Goal: Task Accomplishment & Management: Manage account settings

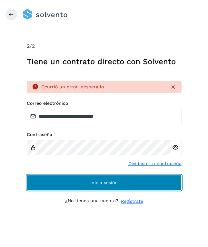
click at [100, 183] on span "Inicia sesión" at bounding box center [103, 182] width 27 height 5
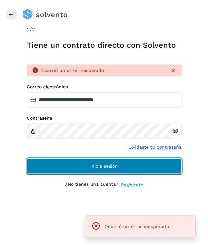
click at [93, 168] on span "Inicia sesión" at bounding box center [103, 166] width 27 height 5
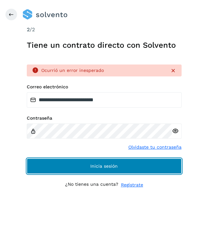
click at [96, 166] on span "Inicia sesión" at bounding box center [103, 166] width 27 height 5
click at [107, 165] on span "Inicia sesión" at bounding box center [103, 166] width 27 height 5
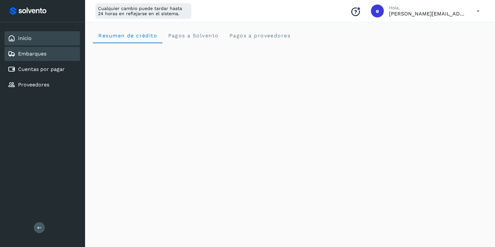
click at [42, 58] on div "Embarques" at bounding box center [42, 54] width 75 height 14
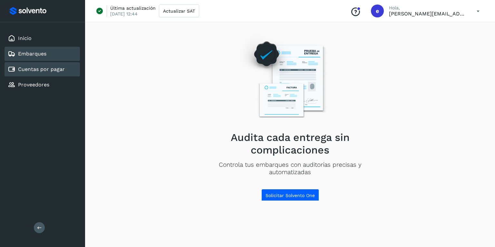
click at [50, 71] on link "Cuentas por pagar" at bounding box center [41, 69] width 47 height 6
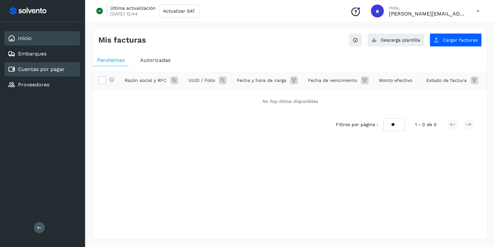
click at [20, 36] on link "Inicio" at bounding box center [25, 38] width 14 height 6
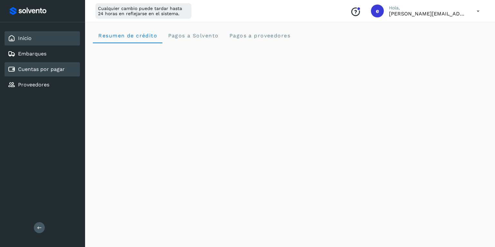
click at [47, 75] on div "Cuentas por pagar" at bounding box center [42, 69] width 75 height 14
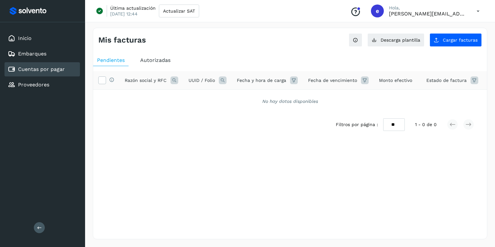
click at [207, 8] on icon at bounding box center [477, 11] width 13 height 13
click at [207, 42] on div "Cerrar sesión" at bounding box center [445, 41] width 77 height 12
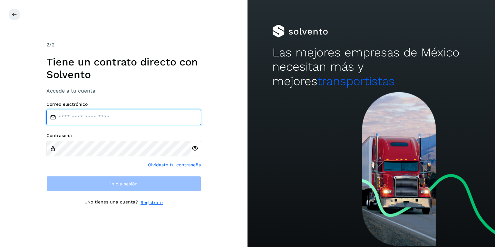
click at [102, 112] on input "email" at bounding box center [123, 116] width 155 height 15
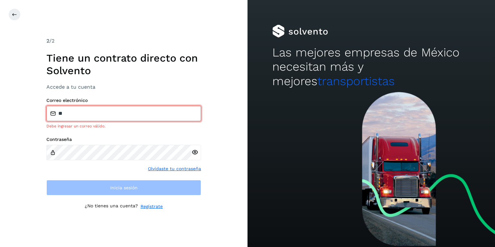
type input "**********"
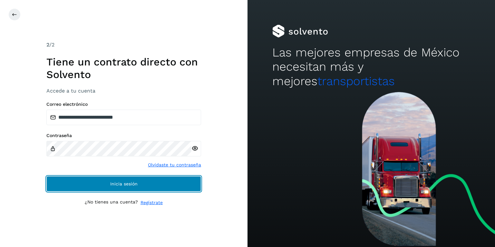
click at [121, 179] on button "Inicia sesión" at bounding box center [123, 183] width 155 height 15
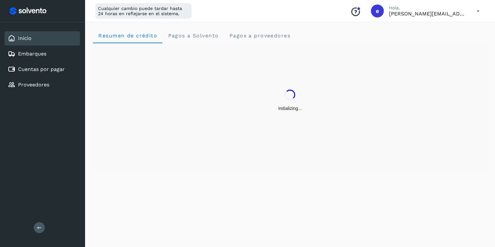
drag, startPoint x: 27, startPoint y: 78, endPoint x: 29, endPoint y: 75, distance: 3.7
click at [27, 78] on div "Proveedores" at bounding box center [42, 85] width 75 height 14
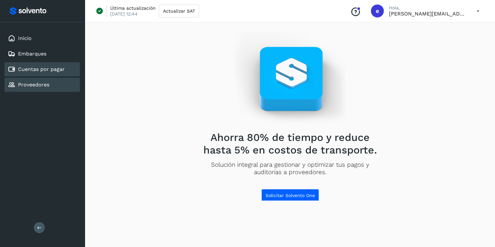
click at [33, 71] on link "Cuentas por pagar" at bounding box center [41, 69] width 47 height 6
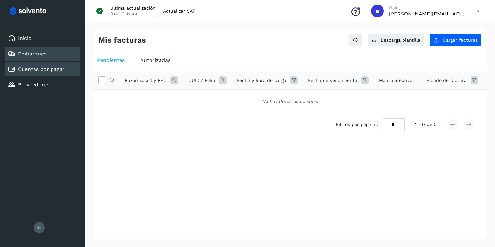
click at [33, 55] on link "Embarques" at bounding box center [32, 54] width 28 height 6
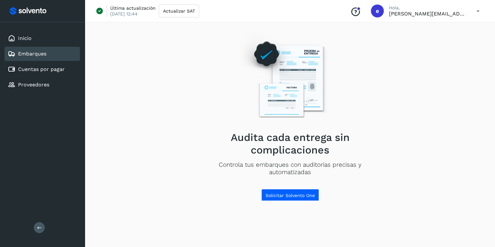
click at [207, 9] on icon at bounding box center [477, 11] width 13 height 13
click at [207, 41] on div "Cerrar sesión" at bounding box center [445, 41] width 77 height 12
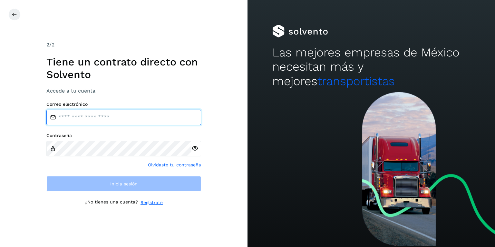
click at [71, 121] on input "email" at bounding box center [123, 116] width 155 height 15
type input "**********"
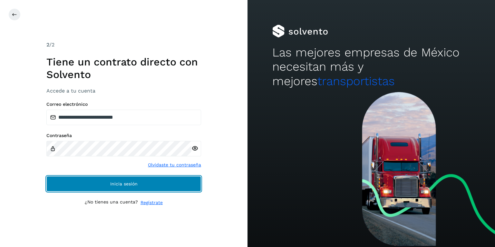
click at [125, 183] on span "Inicia sesión" at bounding box center [123, 183] width 27 height 5
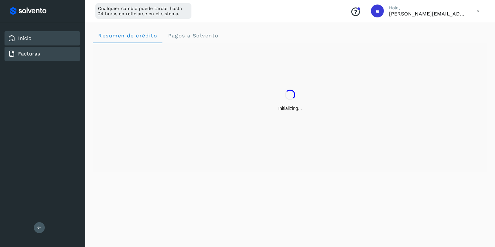
click at [36, 51] on link "Facturas" at bounding box center [29, 54] width 22 height 6
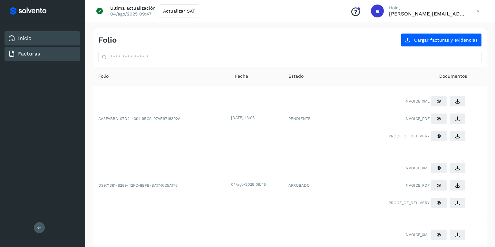
click at [36, 40] on div "Inicio" at bounding box center [42, 38] width 75 height 14
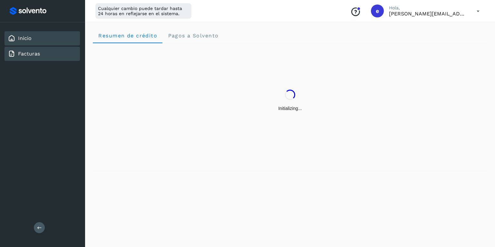
click at [31, 52] on link "Facturas" at bounding box center [29, 54] width 22 height 6
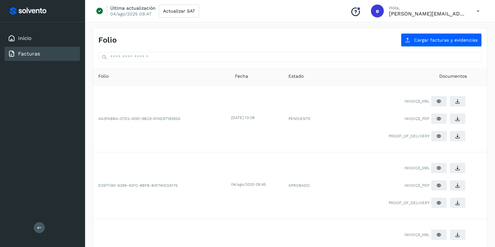
click at [207, 11] on icon at bounding box center [477, 11] width 13 height 13
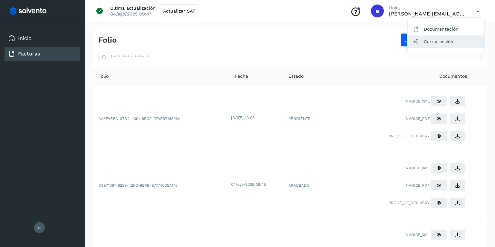
click at [207, 44] on div "Cerrar sesión" at bounding box center [445, 41] width 77 height 12
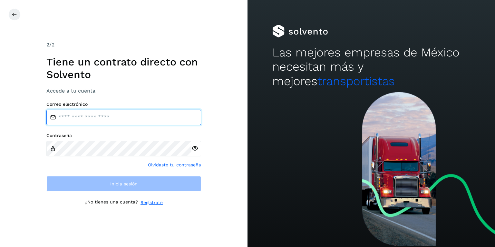
click at [84, 112] on input "email" at bounding box center [123, 116] width 155 height 15
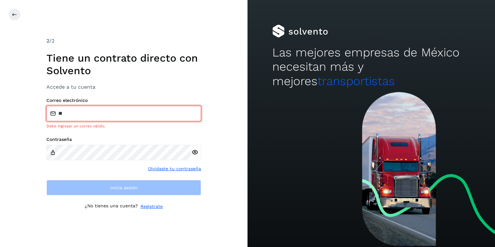
type input "**********"
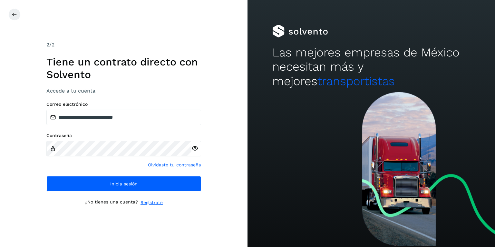
drag, startPoint x: 17, startPoint y: 197, endPoint x: 24, endPoint y: 196, distance: 7.1
click at [17, 197] on div "**********" at bounding box center [123, 123] width 247 height 247
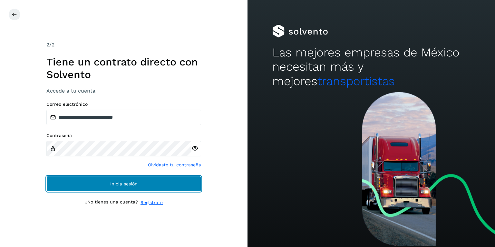
click at [105, 177] on button "Inicia sesión" at bounding box center [123, 183] width 155 height 15
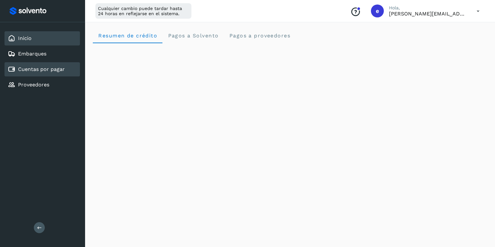
click at [32, 62] on div "Cuentas por pagar" at bounding box center [42, 69] width 75 height 14
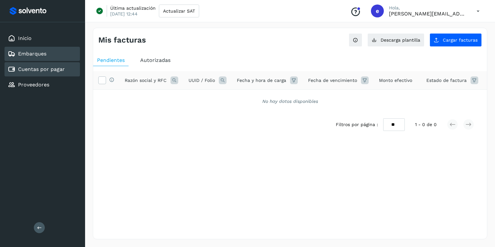
click at [37, 51] on link "Embarques" at bounding box center [32, 54] width 28 height 6
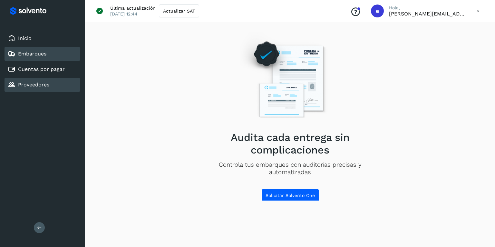
click at [28, 83] on link "Proveedores" at bounding box center [33, 84] width 31 height 6
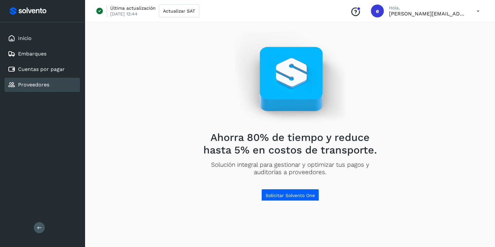
click at [207, 8] on icon at bounding box center [477, 11] width 13 height 13
click at [207, 39] on div "Cerrar sesión" at bounding box center [445, 41] width 77 height 12
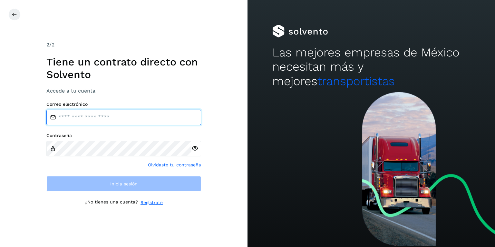
click at [118, 116] on input "email" at bounding box center [123, 116] width 155 height 15
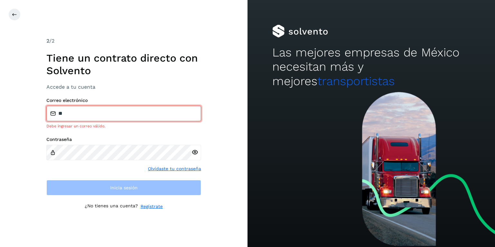
type input "**********"
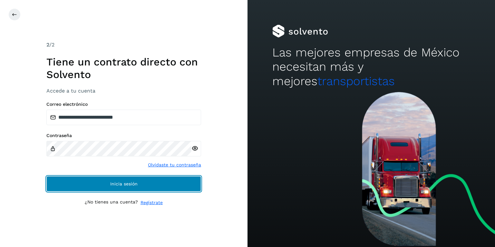
click at [129, 186] on button "Inicia sesión" at bounding box center [123, 183] width 155 height 15
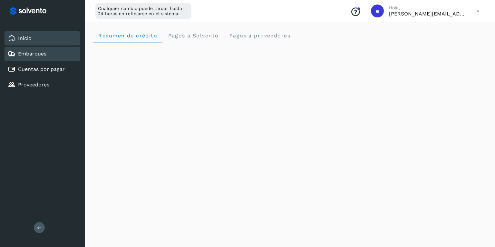
click at [46, 54] on link "Embarques" at bounding box center [32, 54] width 28 height 6
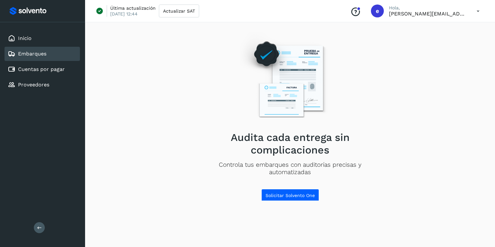
click at [207, 12] on icon at bounding box center [477, 11] width 13 height 13
click at [207, 43] on div "Cerrar sesión" at bounding box center [445, 41] width 77 height 12
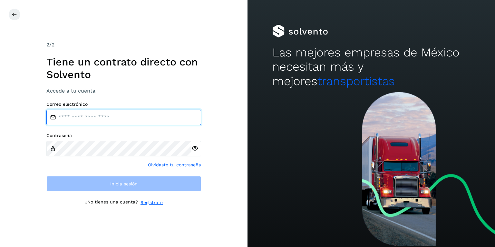
click at [124, 120] on input "email" at bounding box center [123, 116] width 155 height 15
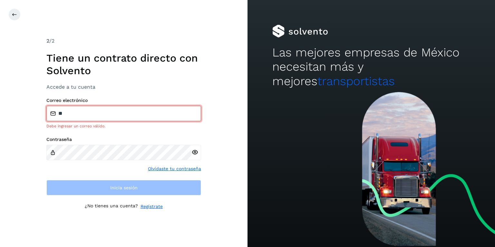
type input "**********"
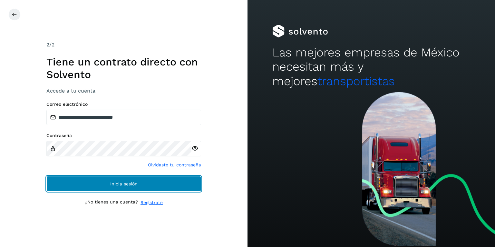
click at [114, 182] on span "Inicia sesión" at bounding box center [123, 183] width 27 height 5
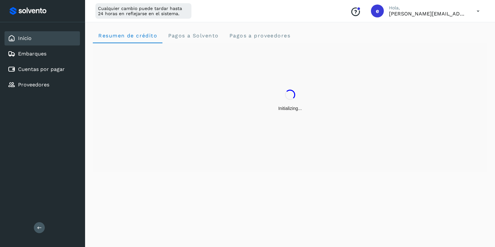
click at [207, 10] on icon at bounding box center [477, 11] width 13 height 13
click at [207, 40] on div "Cerrar sesión" at bounding box center [445, 41] width 77 height 12
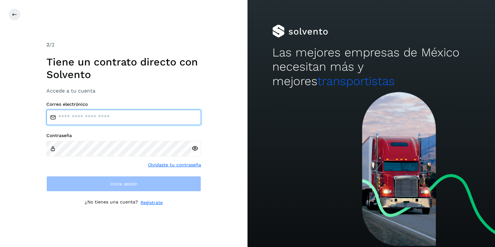
click at [137, 117] on input "email" at bounding box center [123, 116] width 155 height 15
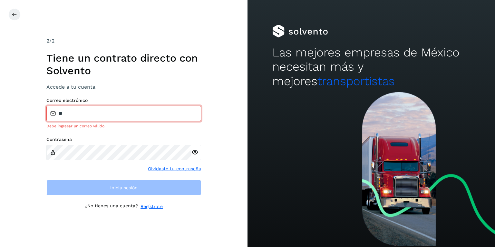
type input "**********"
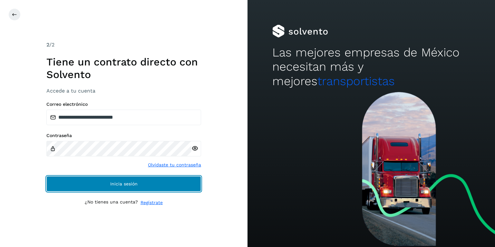
click at [103, 177] on button "Inicia sesión" at bounding box center [123, 183] width 155 height 15
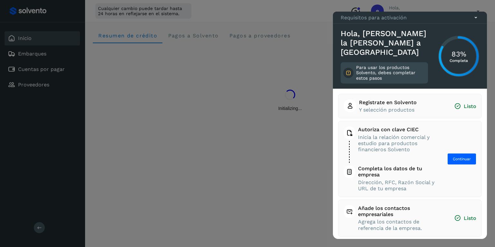
click at [207, 21] on icon at bounding box center [475, 17] width 7 height 7
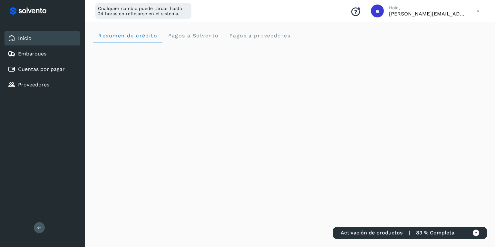
click at [207, 11] on icon at bounding box center [477, 11] width 13 height 13
click at [207, 42] on div "Cerrar sesión" at bounding box center [445, 41] width 77 height 12
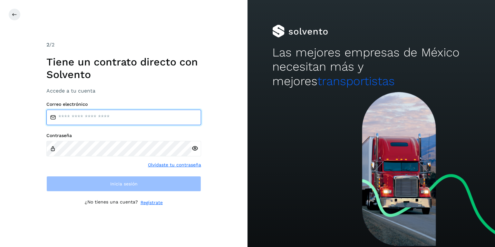
click at [100, 115] on input "email" at bounding box center [123, 116] width 155 height 15
